Goal: Learn about a topic: Learn about a topic

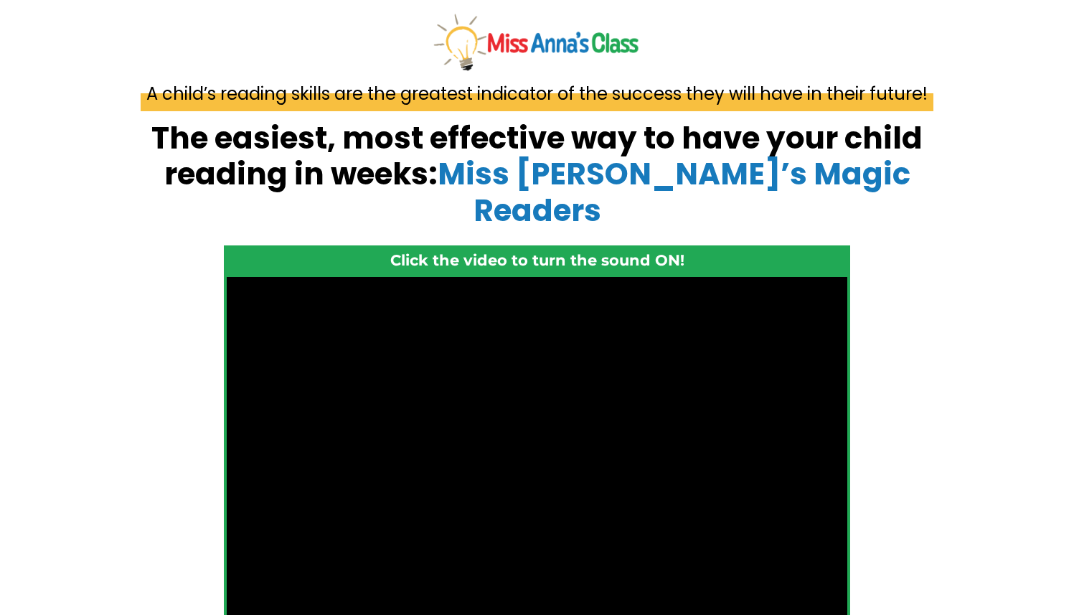
scroll to position [5923, 0]
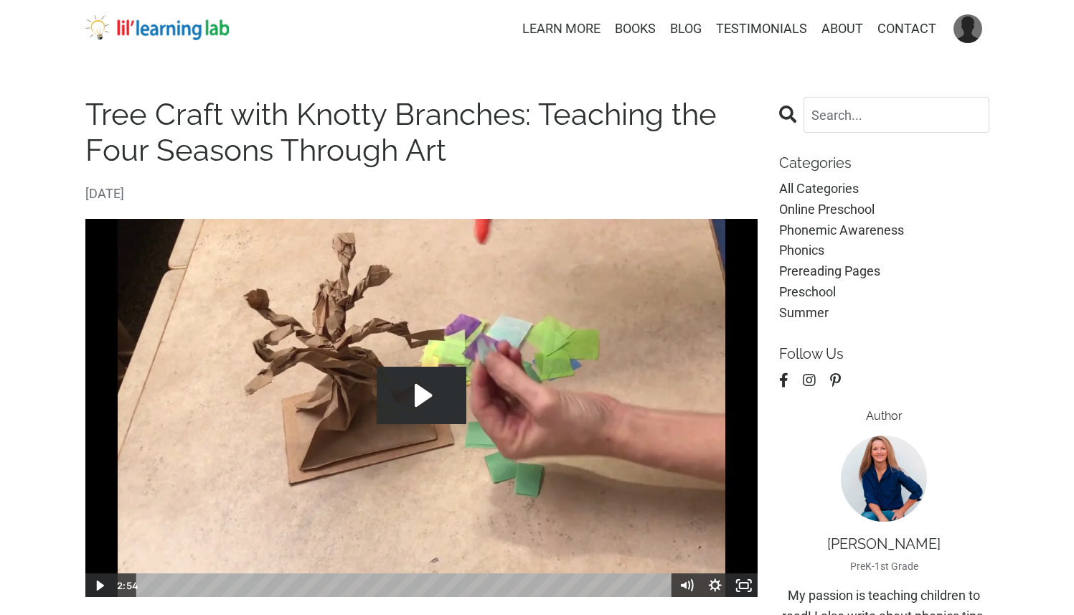
click at [567, 28] on link "LEARN MORE" at bounding box center [561, 29] width 78 height 21
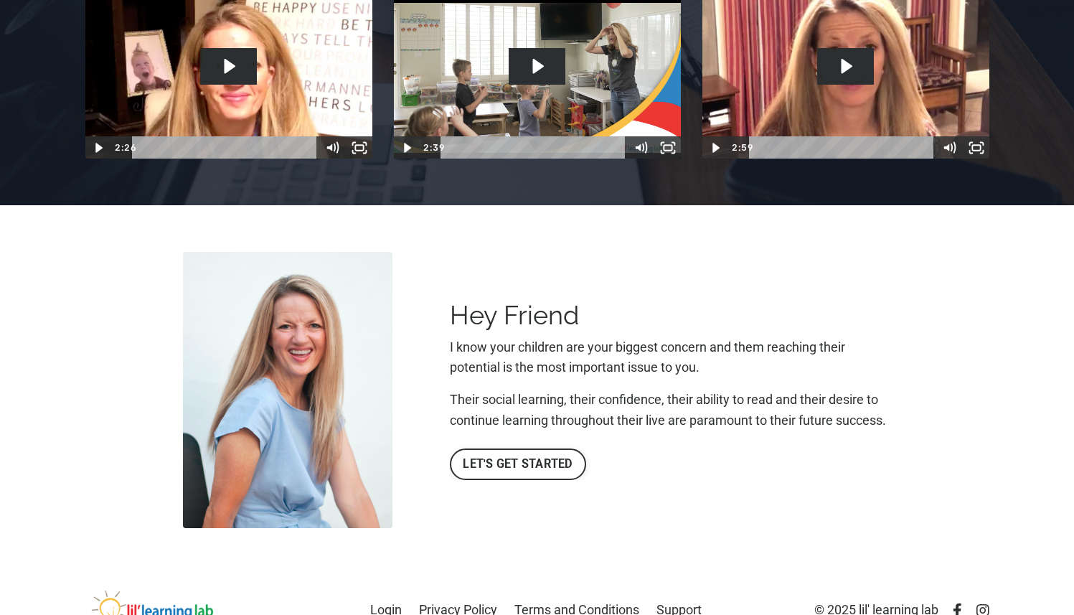
scroll to position [379, 0]
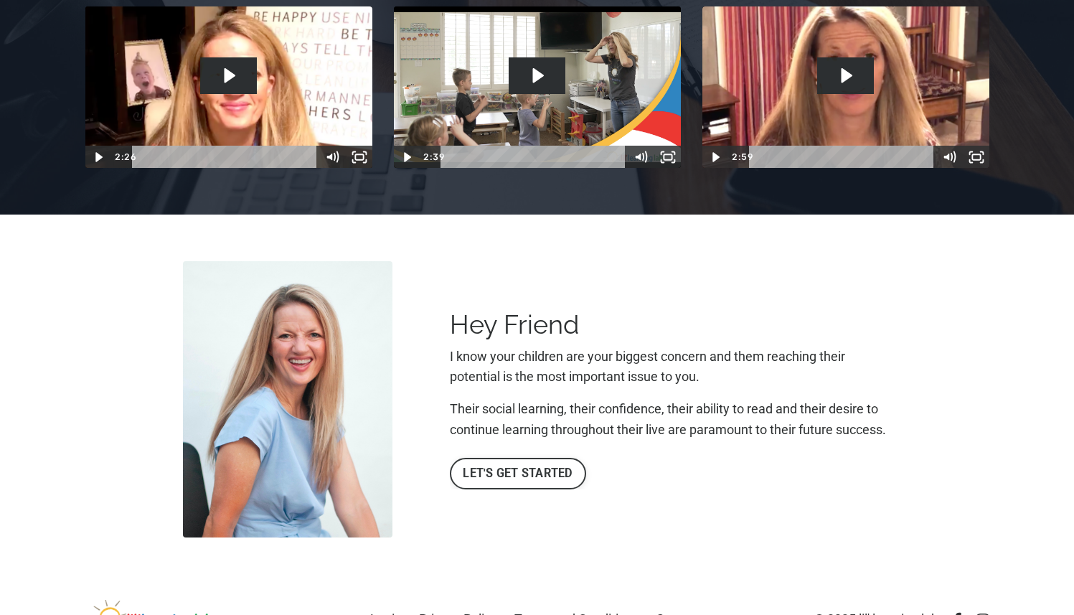
click at [516, 458] on link "LET'S GET STARTED" at bounding box center [518, 474] width 136 height 32
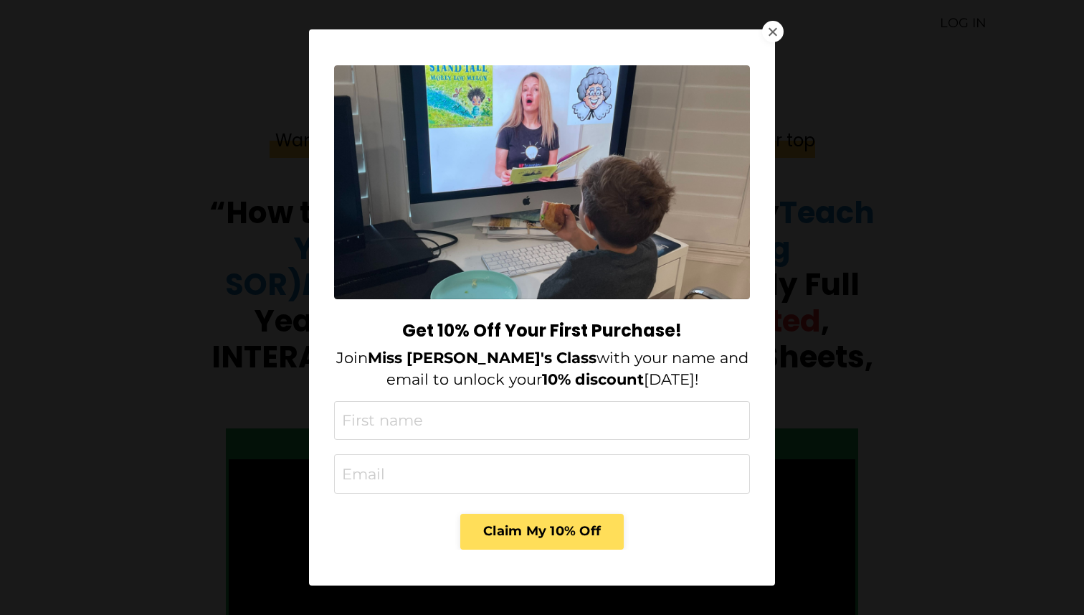
click at [766, 27] on div at bounding box center [773, 32] width 22 height 22
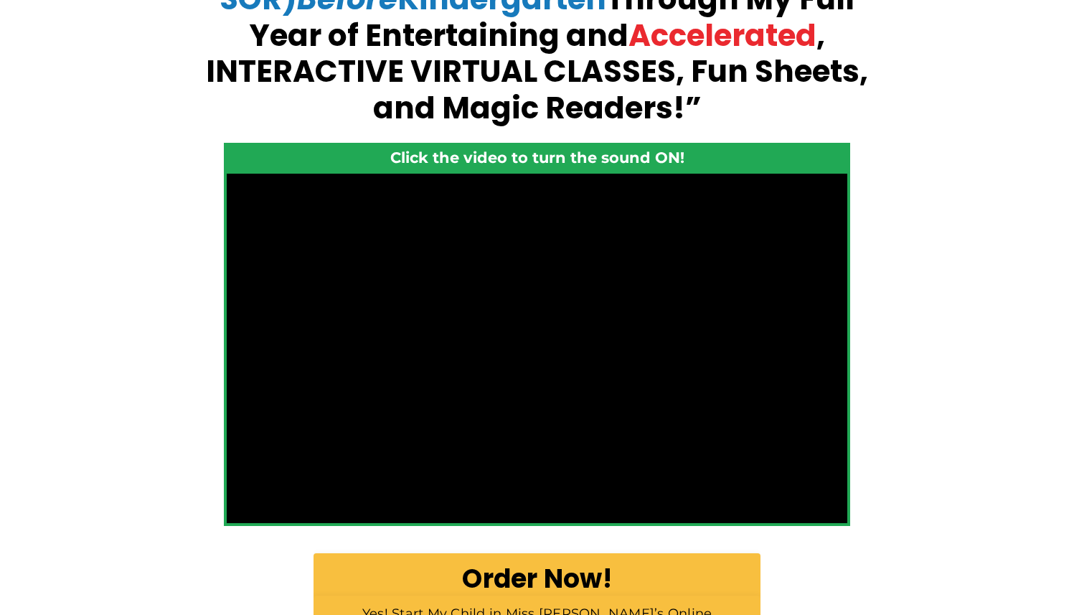
scroll to position [320, 0]
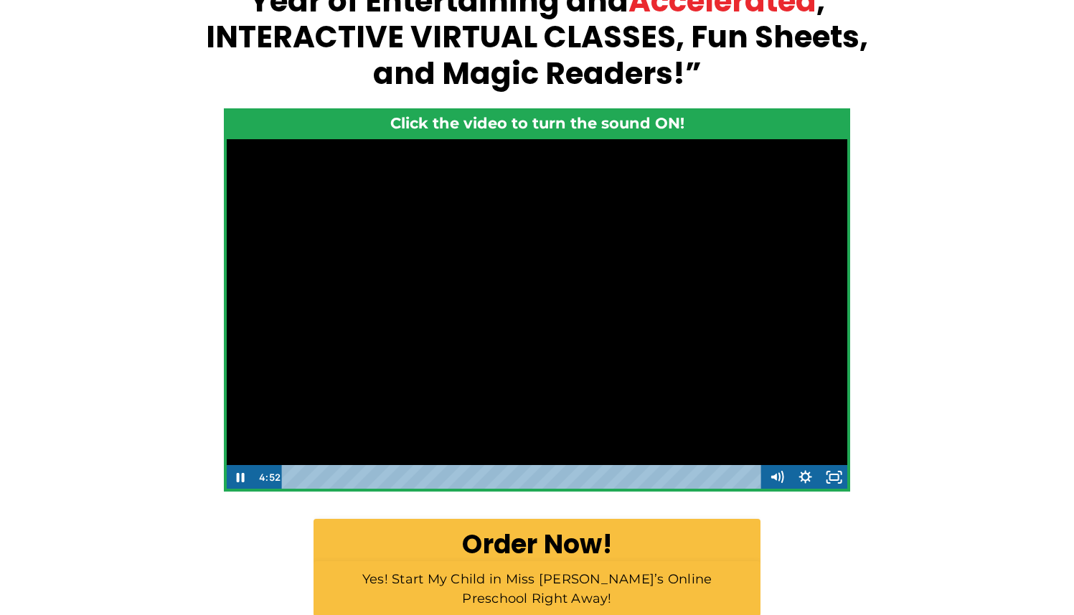
click at [295, 475] on div "Playbar" at bounding box center [524, 477] width 462 height 24
click at [244, 478] on icon "Pause" at bounding box center [241, 476] width 8 height 9
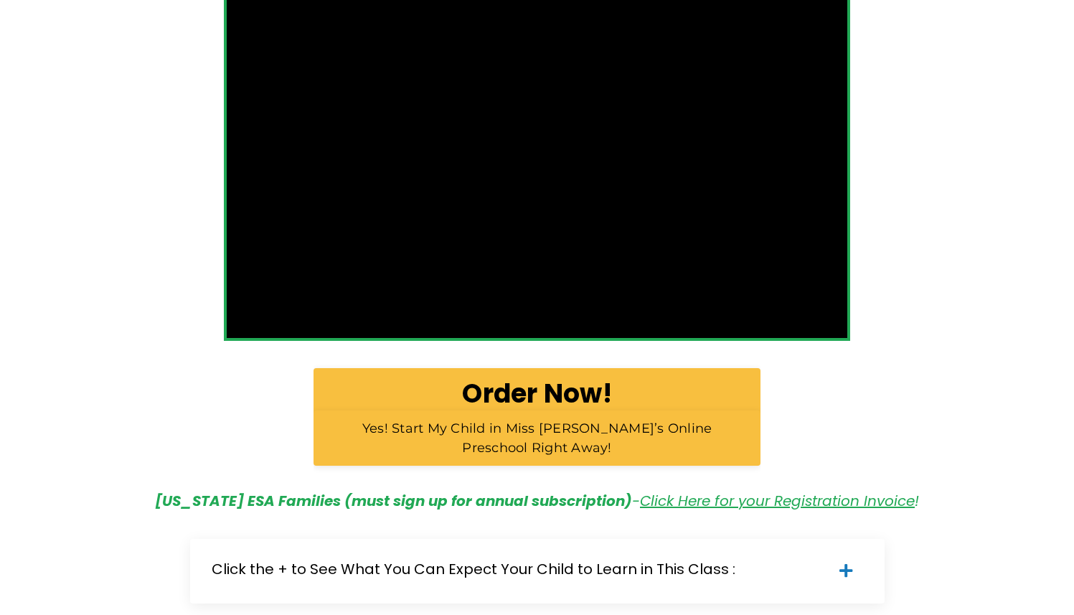
scroll to position [470, 0]
